Goal: Find specific page/section: Find specific page/section

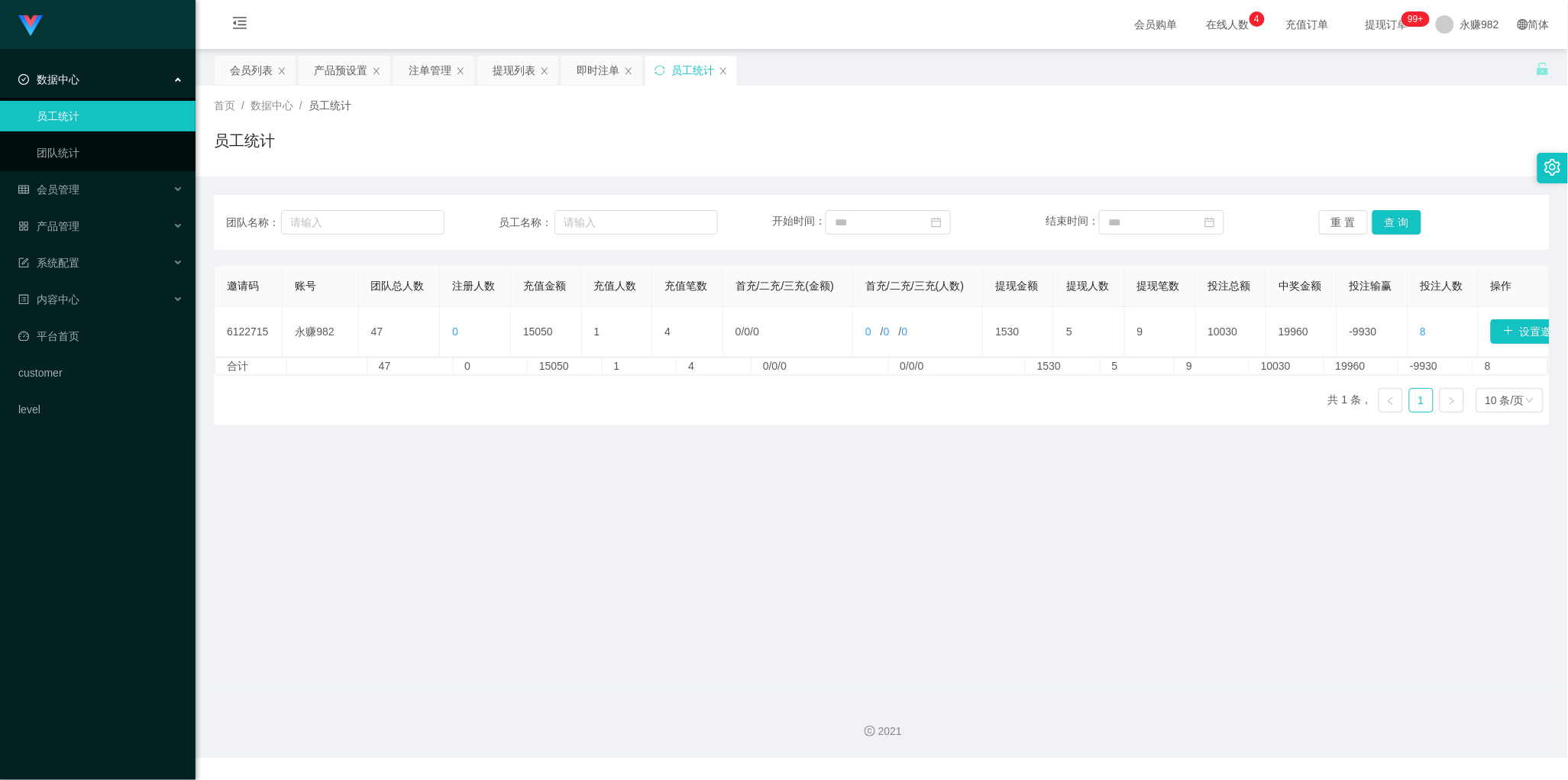
click at [1382, 222] on button "查 询" at bounding box center [1396, 222] width 49 height 24
click at [520, 74] on div "提现列表" at bounding box center [514, 70] width 43 height 29
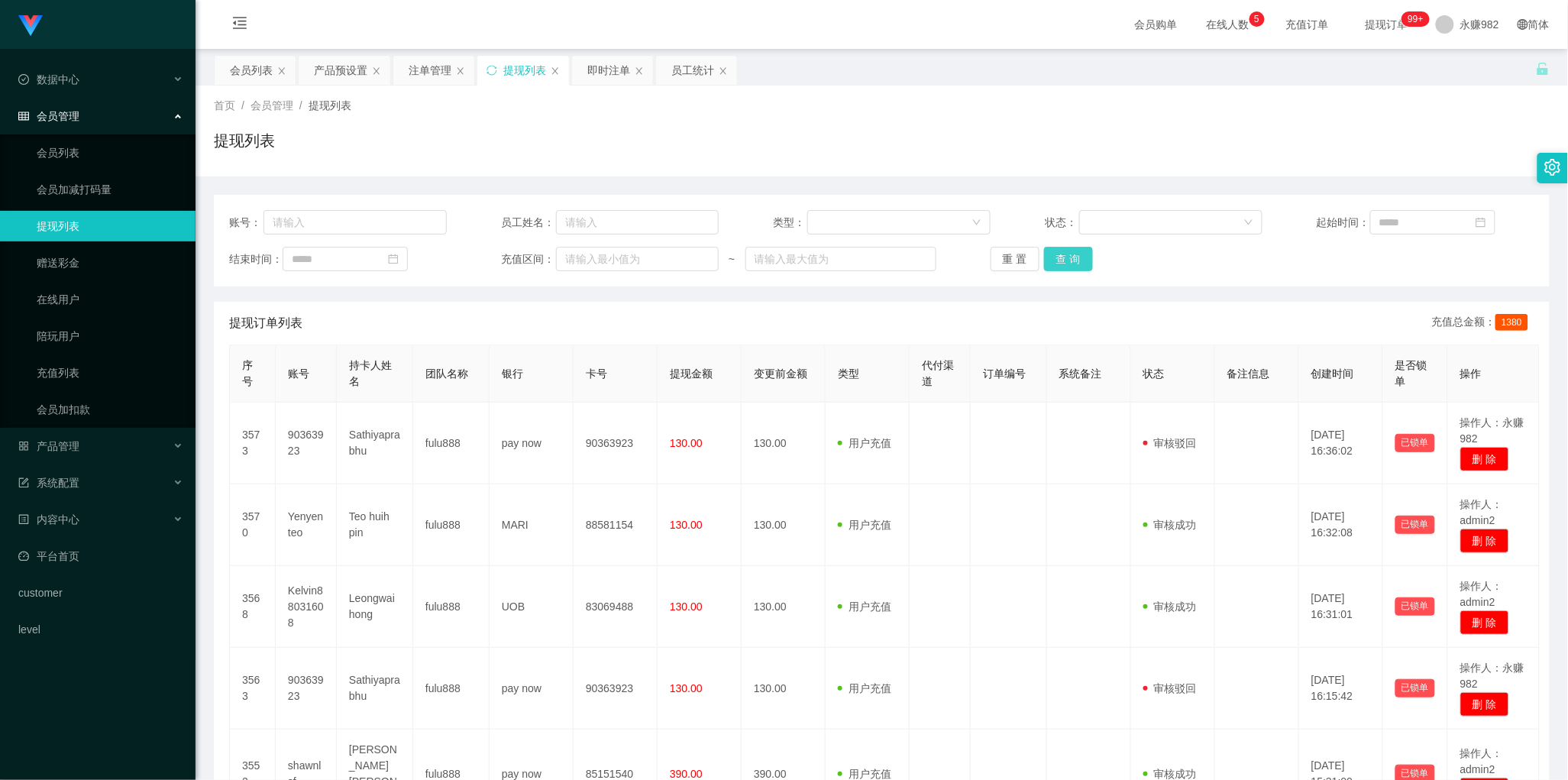
click at [1072, 256] on button "查 询" at bounding box center [1068, 259] width 49 height 24
